Goal: Transaction & Acquisition: Obtain resource

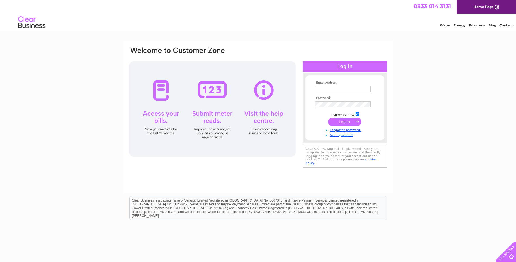
type input "accounts@scotrenewables.com"
click at [334, 121] on input "submit" at bounding box center [344, 122] width 33 height 8
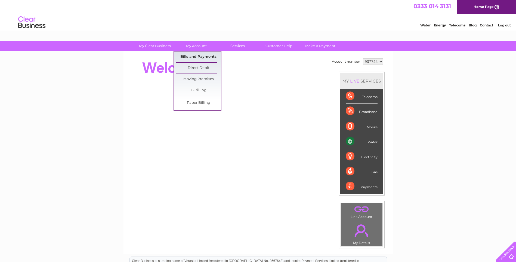
click at [202, 59] on link "Bills and Payments" at bounding box center [198, 56] width 45 height 11
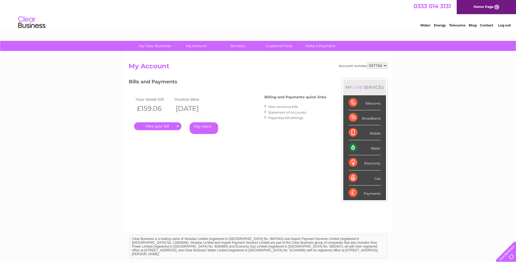
click at [169, 128] on link "." at bounding box center [157, 126] width 47 height 8
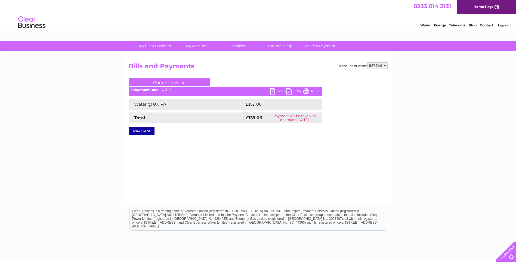
click at [275, 92] on link "PDF" at bounding box center [278, 92] width 16 height 8
